Goal: Download file/media

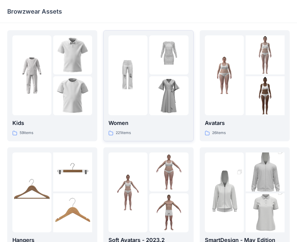
click at [187, 90] on img at bounding box center [168, 95] width 39 height 39
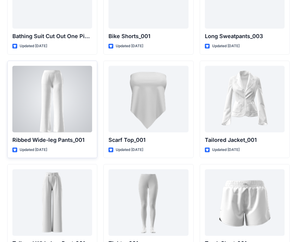
scroll to position [6707, 0]
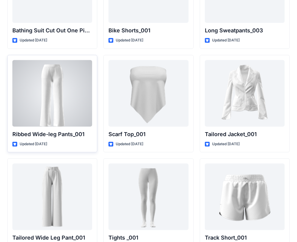
click at [62, 94] on div at bounding box center [52, 93] width 80 height 67
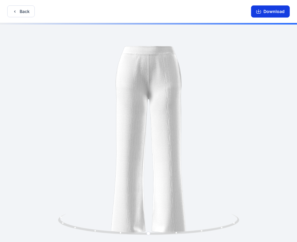
click at [279, 15] on button "Download" at bounding box center [270, 11] width 39 height 12
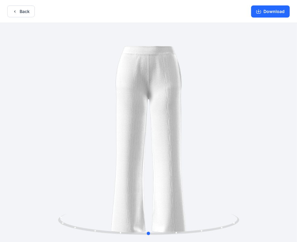
click at [290, 80] on div at bounding box center [148, 133] width 297 height 220
